Goal: Register for event/course

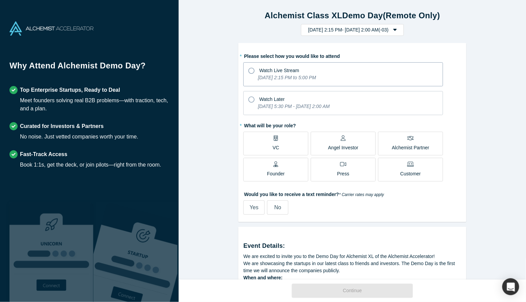
click at [305, 78] on icon "[DATE] 2:15 PM to 5:00 PM" at bounding box center [287, 77] width 58 height 5
click at [0, 0] on input "Watch Live Stream [DATE] 2:15 PM to 5:00 PM" at bounding box center [0, 0] width 0 height 0
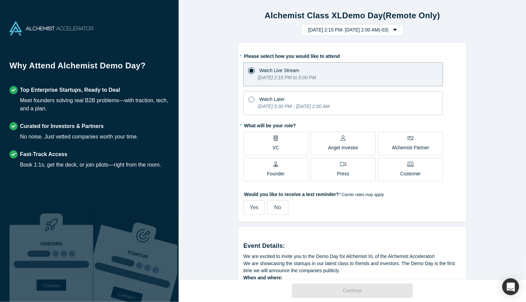
click at [284, 169] on div "Founder" at bounding box center [276, 169] width 18 height 16
click at [0, 0] on input "Founder" at bounding box center [0, 0] width 0 height 0
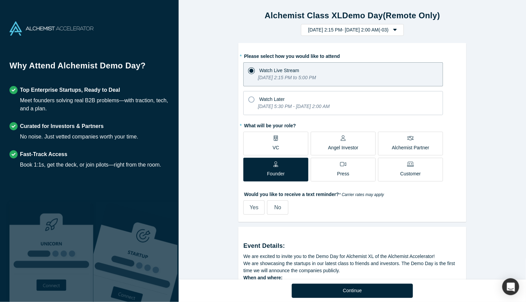
scroll to position [35, 0]
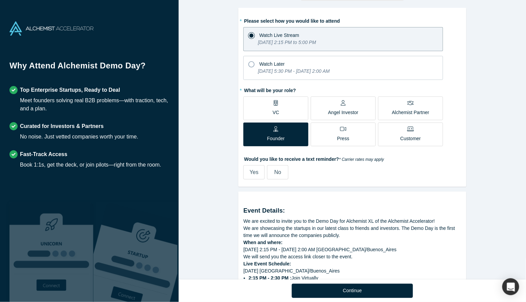
click at [258, 170] on label "Yes" at bounding box center [253, 172] width 21 height 14
click at [0, 0] on input "Yes" at bounding box center [0, 0] width 0 height 0
select select "AR"
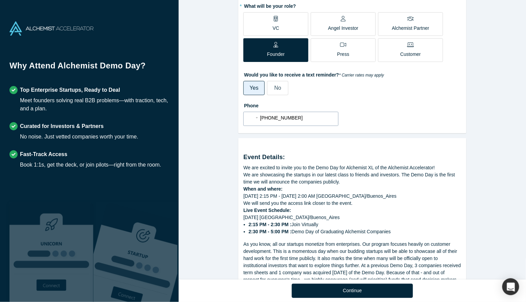
scroll to position [187, 0]
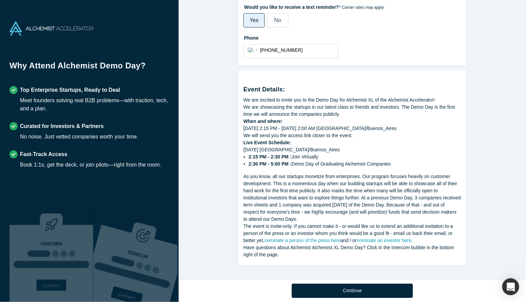
click at [306, 153] on li "2:15 PM - 2:30 PM : Join Virtually" at bounding box center [355, 156] width 213 height 7
click at [312, 164] on li "2:30 PM - 5:00 PM : Demo Day of Graduating Alchemist Companies" at bounding box center [355, 163] width 213 height 7
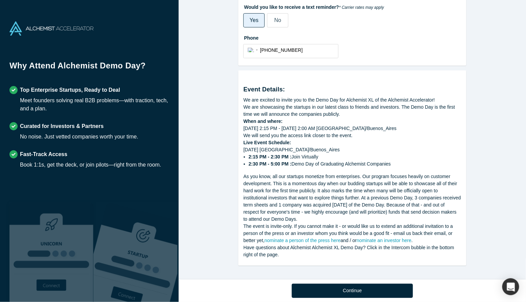
click at [312, 164] on li "2:30 PM - 5:00 PM : Demo Day of Graduating Alchemist Companies" at bounding box center [355, 163] width 213 height 7
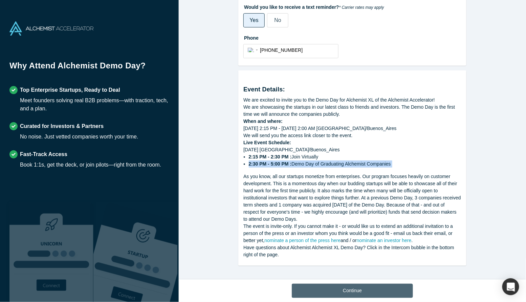
click at [332, 288] on button "Continue" at bounding box center [352, 291] width 121 height 14
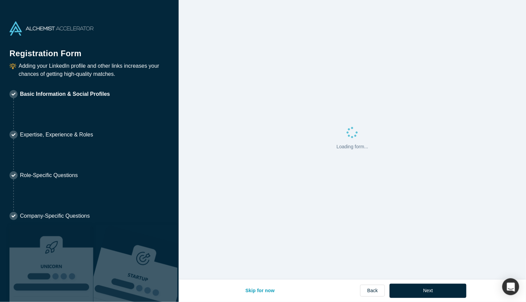
select select "AR"
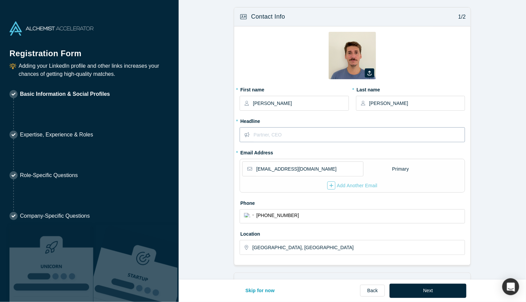
click at [331, 134] on input "text" at bounding box center [358, 135] width 211 height 14
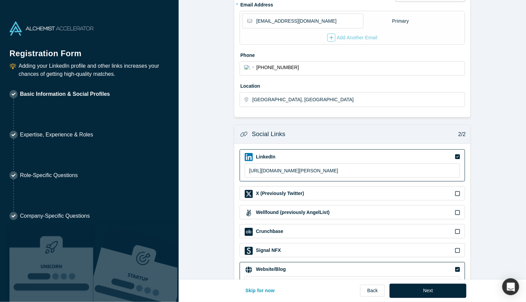
scroll to position [177, 0]
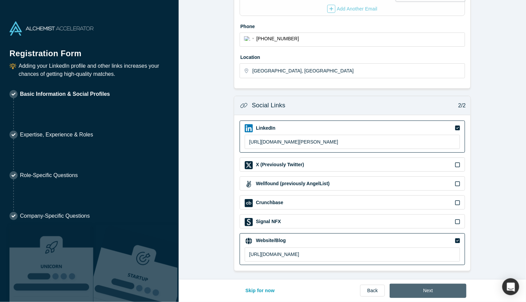
type input "CEO"
click at [437, 293] on button "Next" at bounding box center [428, 291] width 77 height 14
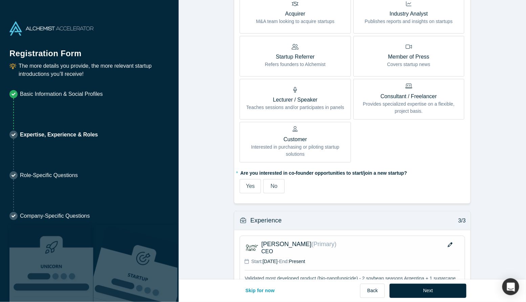
scroll to position [311, 0]
click at [278, 186] on label "No" at bounding box center [273, 185] width 21 height 14
click at [0, 0] on input "No" at bounding box center [0, 0] width 0 height 0
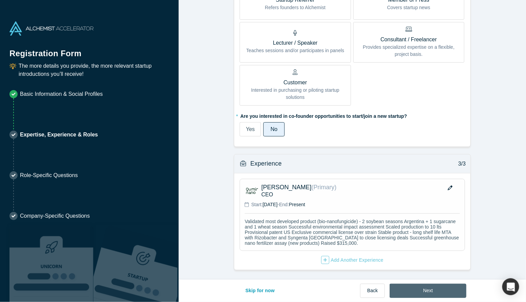
click at [408, 293] on button "Next" at bounding box center [428, 291] width 77 height 14
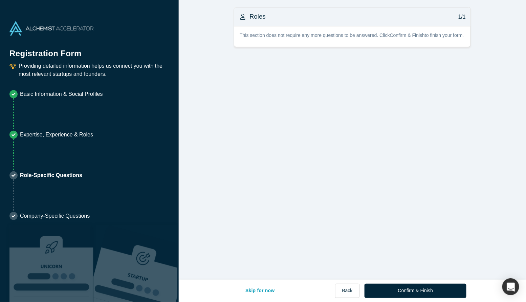
scroll to position [0, 0]
click at [439, 291] on button "Confirm & Finish" at bounding box center [415, 291] width 102 height 14
